Goal: Information Seeking & Learning: Find specific fact

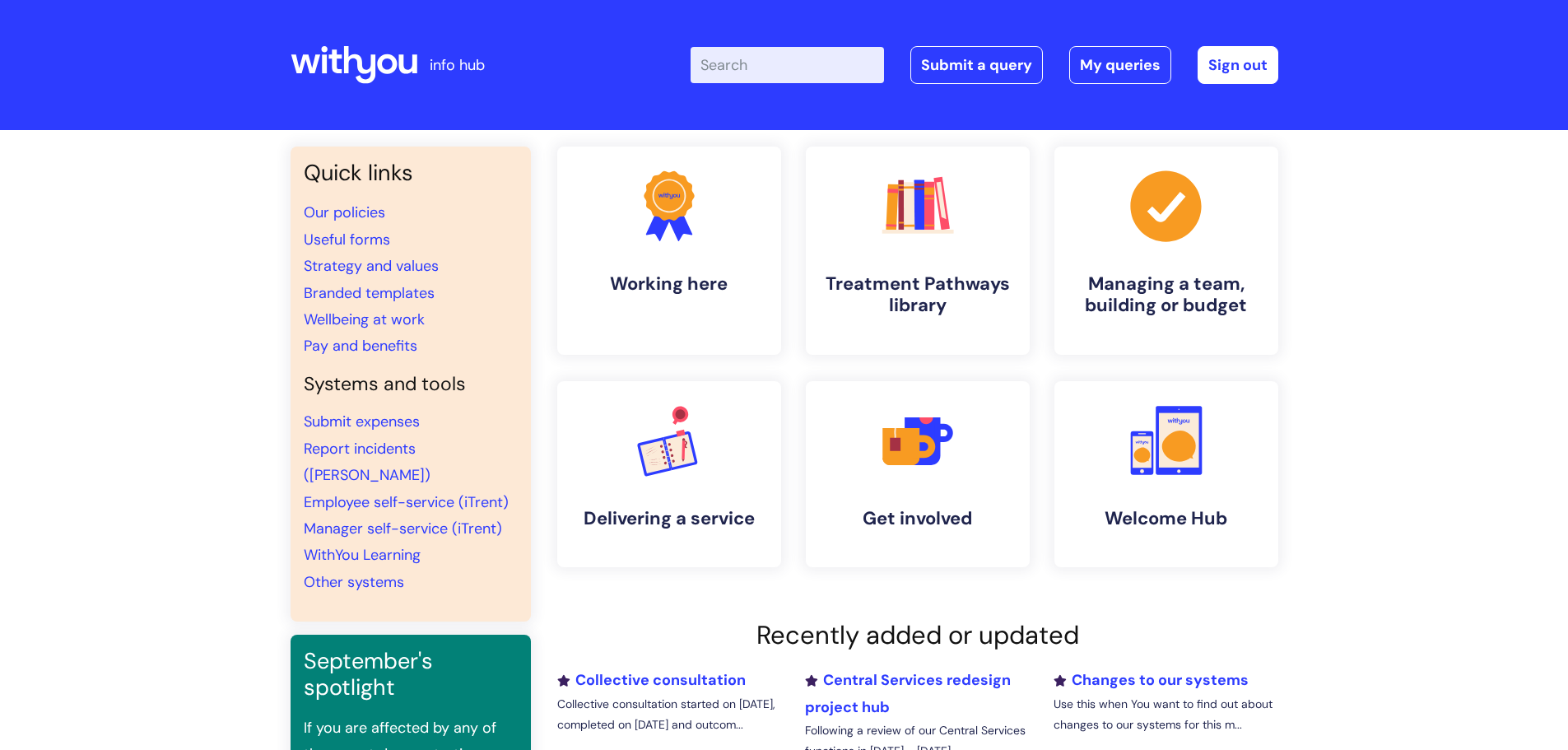
click at [753, 65] on input "Enter your search term here..." at bounding box center [787, 65] width 193 height 36
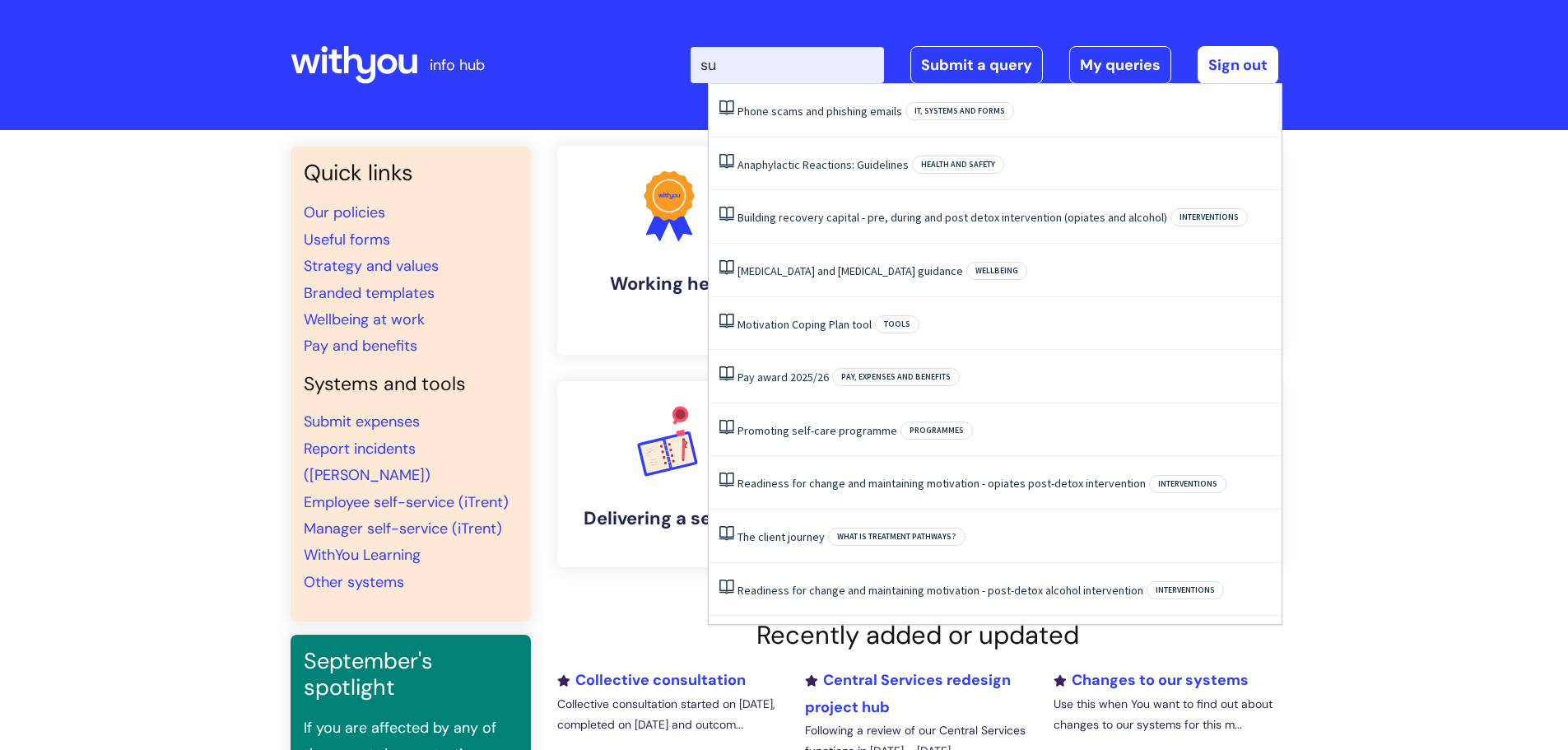
type input "s"
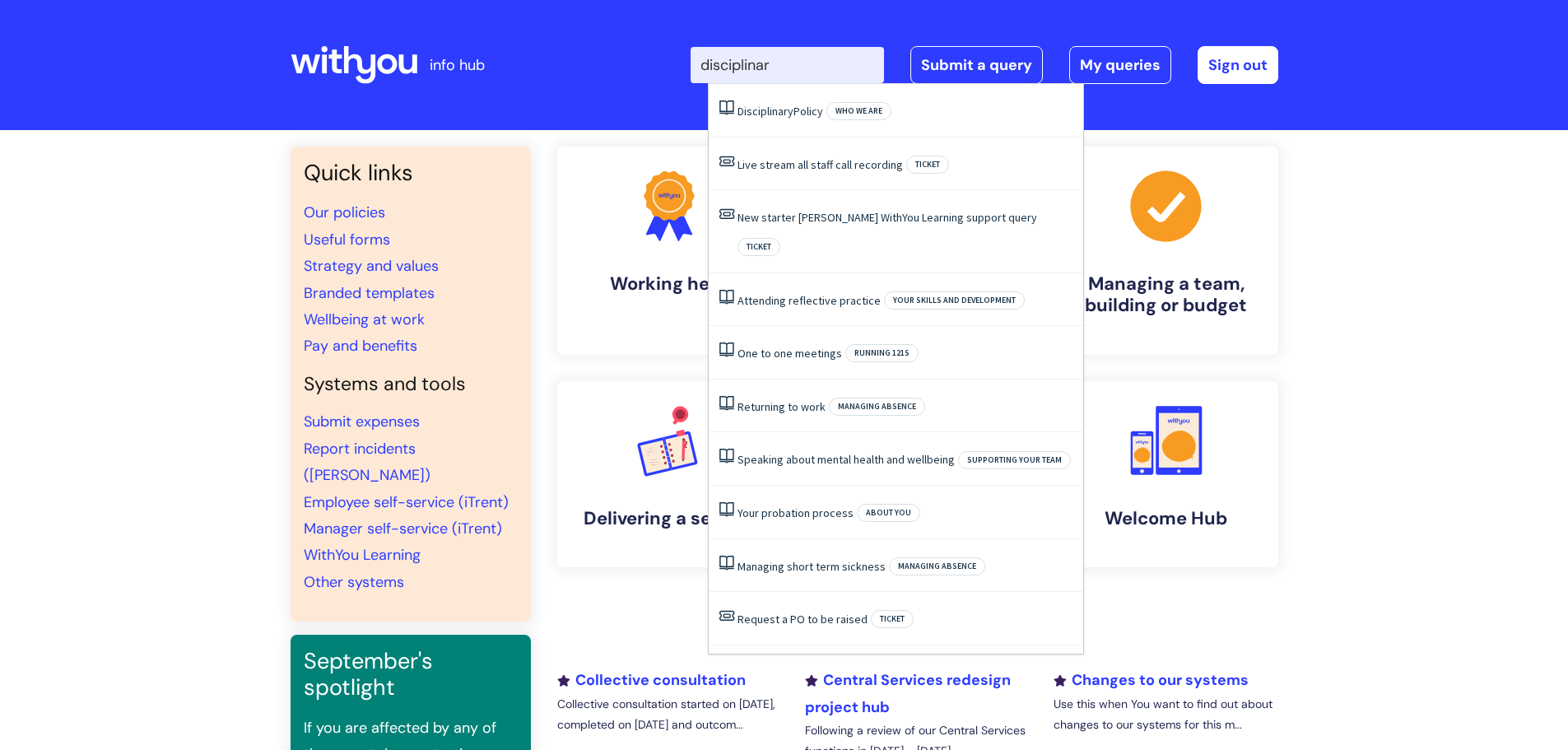
type input "disciplinary"
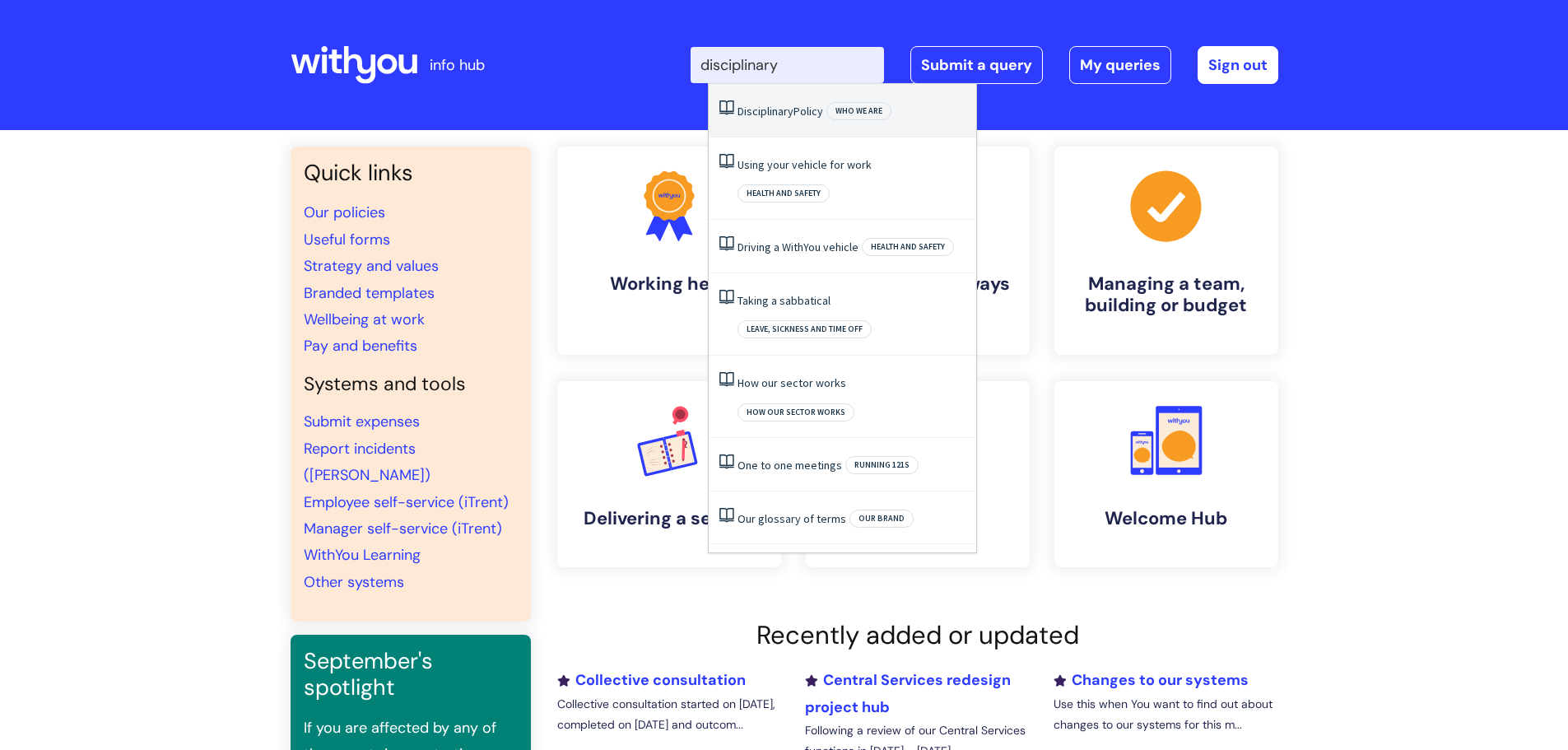
click at [756, 113] on span "Disciplinary" at bounding box center [766, 111] width 56 height 15
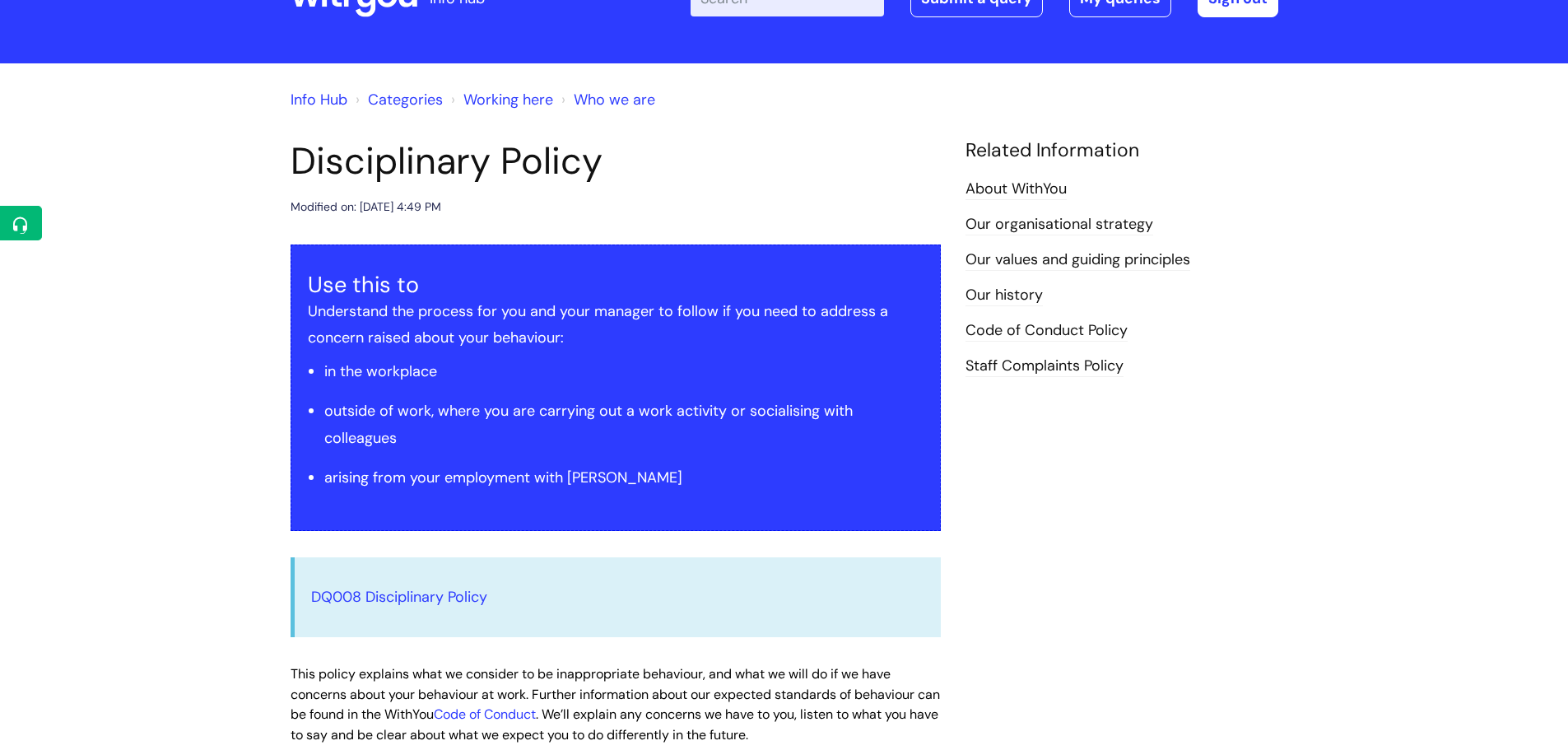
scroll to position [247, 0]
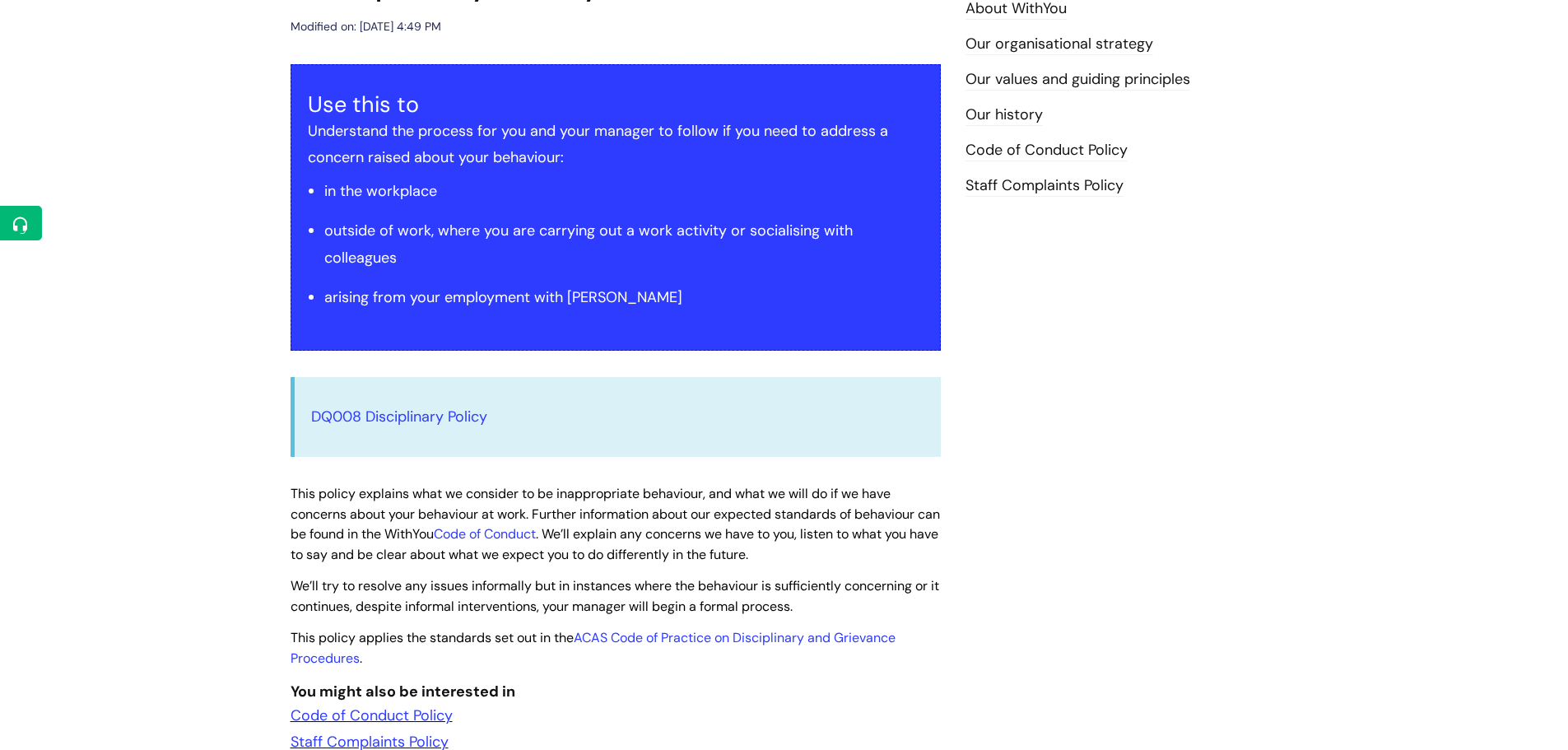
click at [455, 401] on div "DQ008 Disciplinary Policy" at bounding box center [615, 416] width 650 height 79
click at [465, 420] on link "DQ008 Disciplinary Policy" at bounding box center [398, 416] width 176 height 19
